Goal: Transaction & Acquisition: Purchase product/service

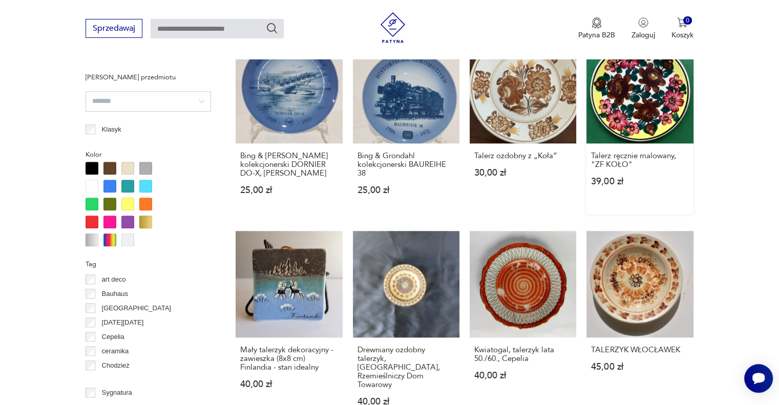
scroll to position [950, 0]
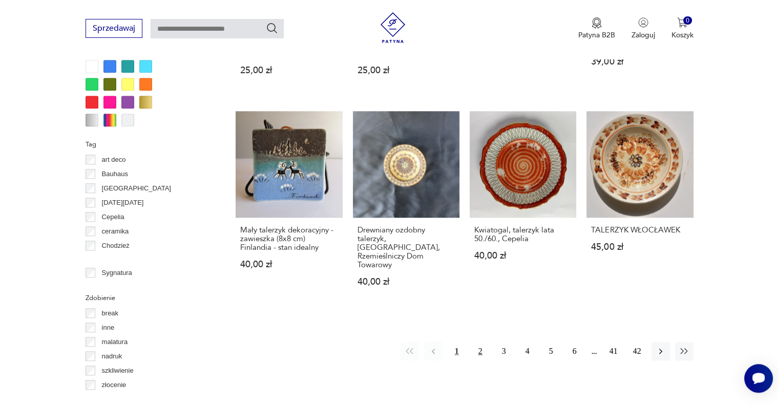
click at [483, 342] on button "2" at bounding box center [480, 351] width 18 height 18
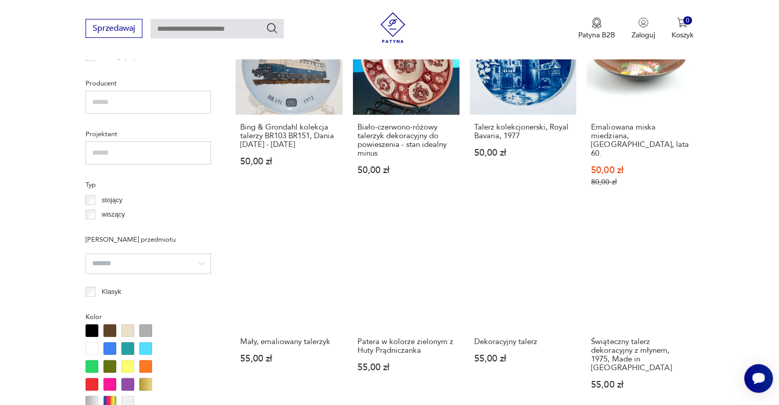
scroll to position [963, 0]
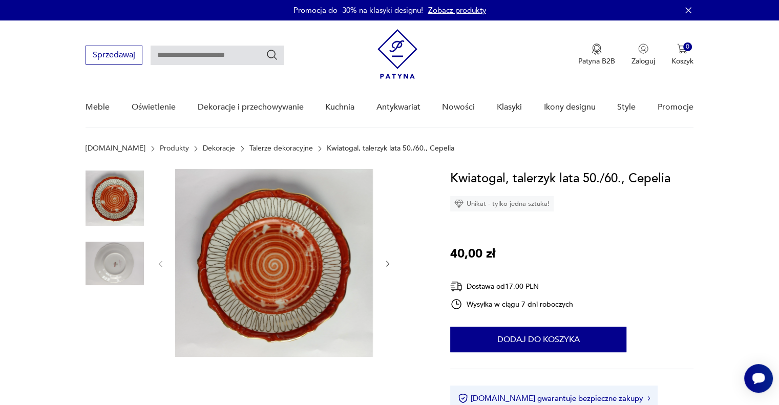
click at [106, 258] on img at bounding box center [115, 264] width 58 height 58
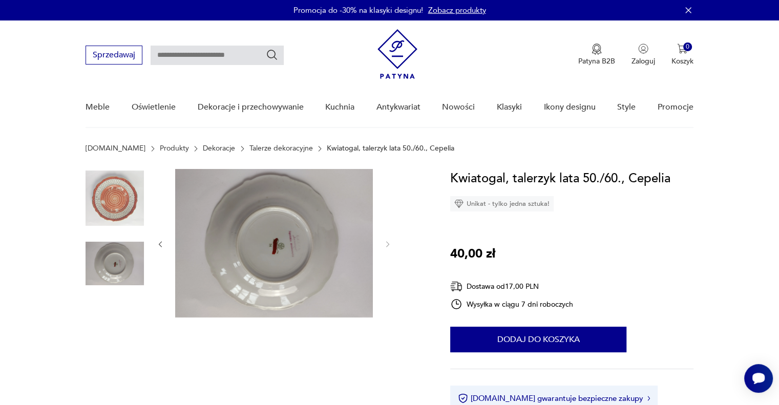
click at [107, 188] on img at bounding box center [115, 198] width 58 height 58
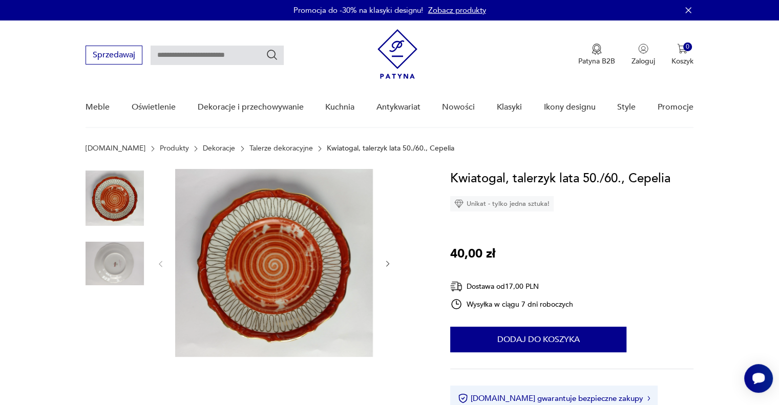
click at [329, 251] on img at bounding box center [274, 263] width 198 height 188
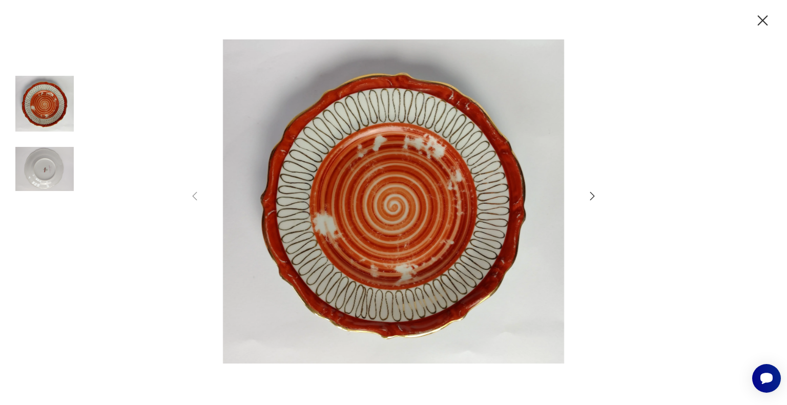
click at [758, 18] on icon "button" at bounding box center [762, 21] width 18 height 18
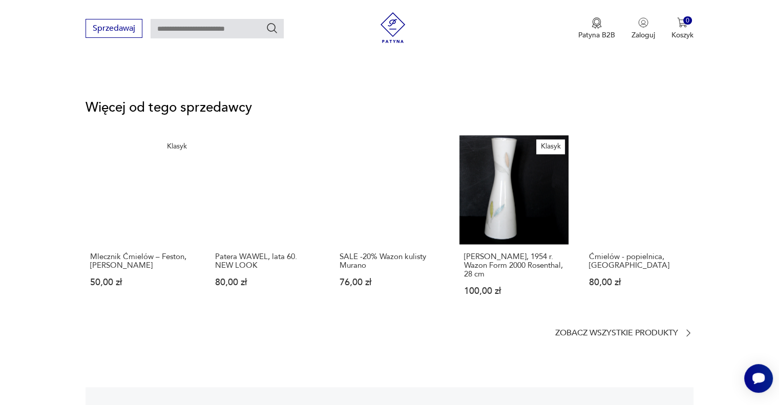
scroll to position [1313, 0]
